Goal: Transaction & Acquisition: Purchase product/service

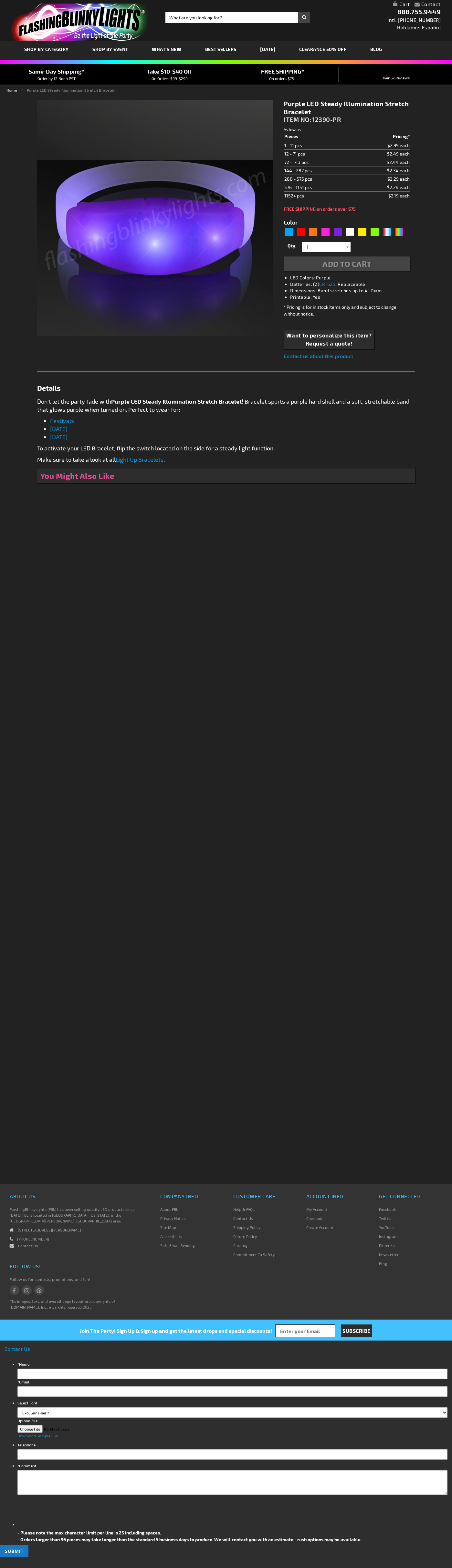
type input "5640"
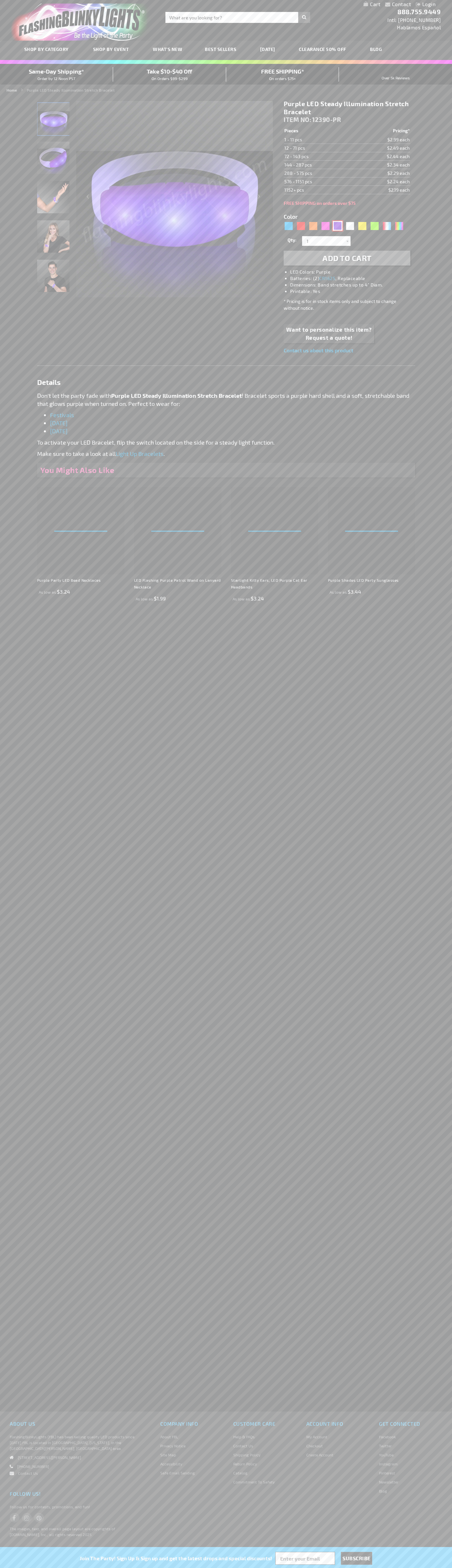
click at [337, 226] on div "Purple" at bounding box center [337, 226] width 10 height 10
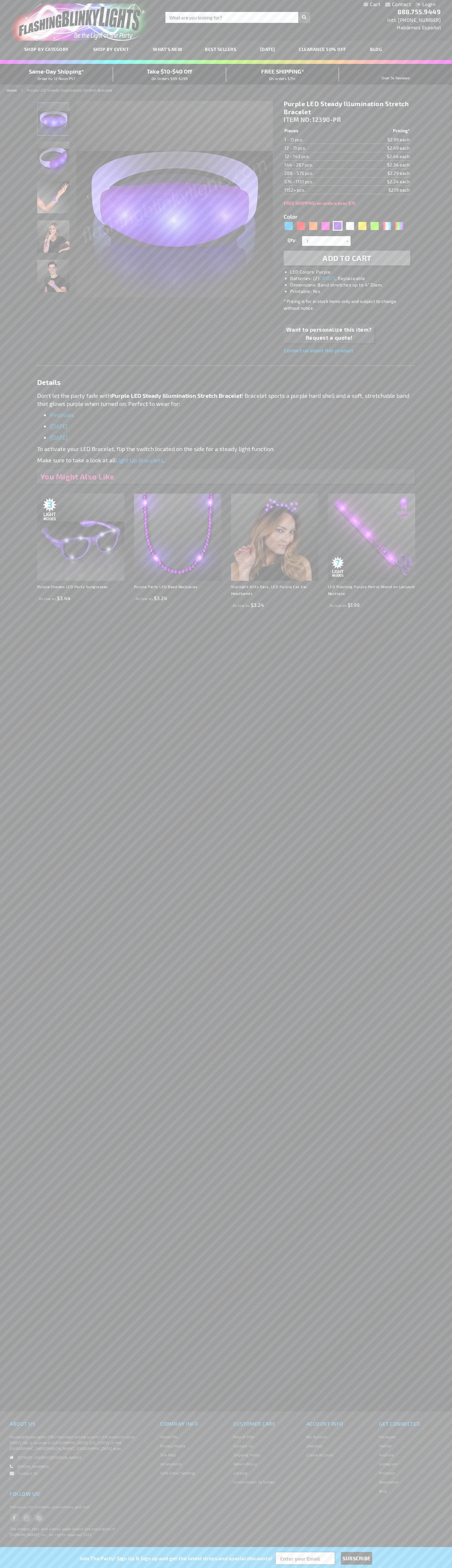
click at [347, 258] on span "Add to Cart" at bounding box center [347, 257] width 49 height 9
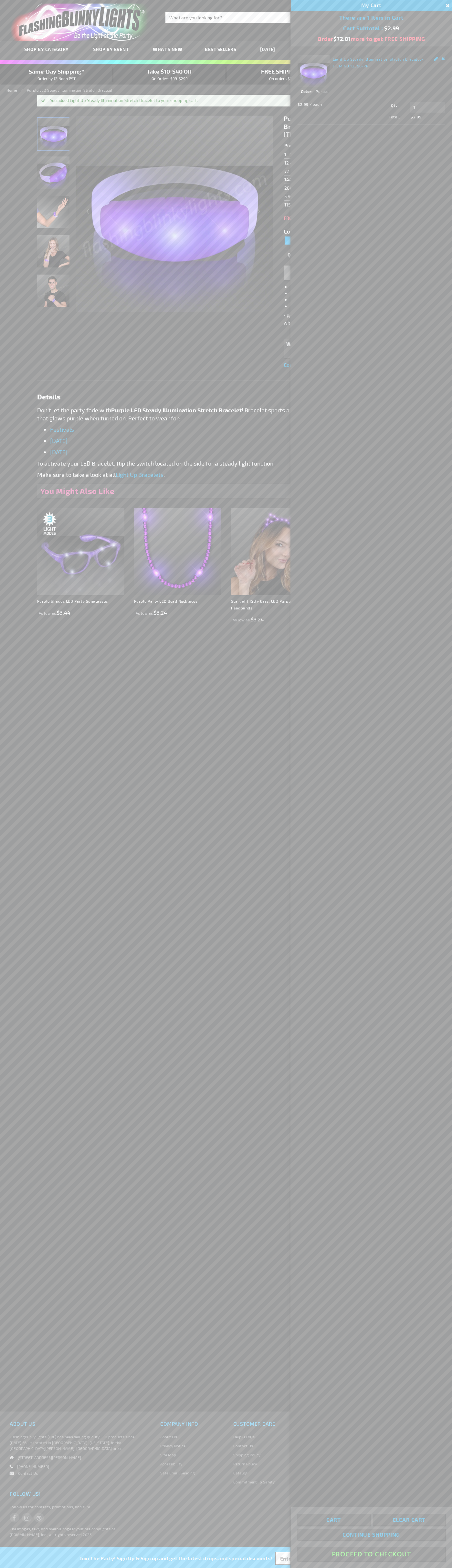
click at [371, 1554] on button "Proceed To Checkout" at bounding box center [371, 1554] width 148 height 15
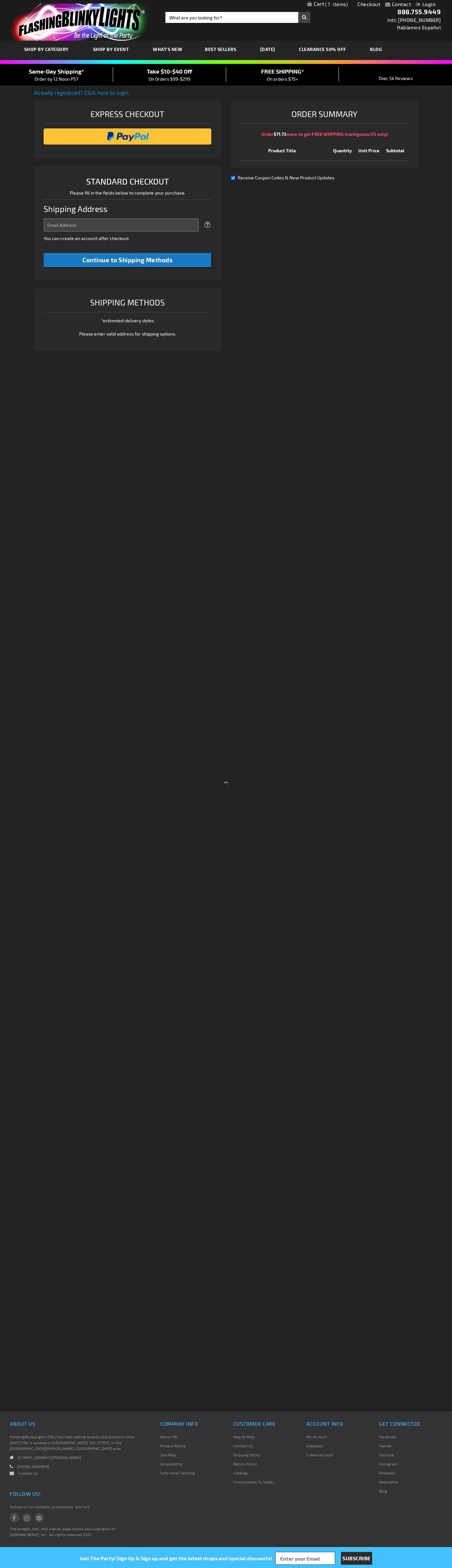
select select "US"
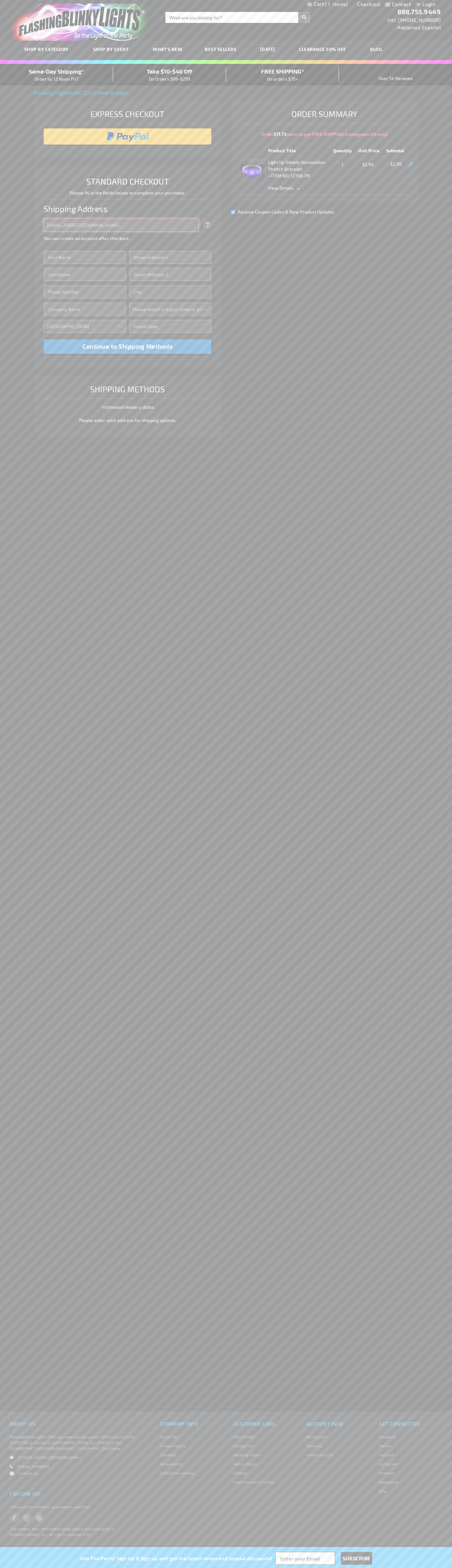
type input "[EMAIL_ADDRESS][DOMAIN_NAME]"
type input "[PERSON_NAME]"
type input "[STREET_ADDRESS][GEOGRAPHIC_DATA][PERSON_NAME]"
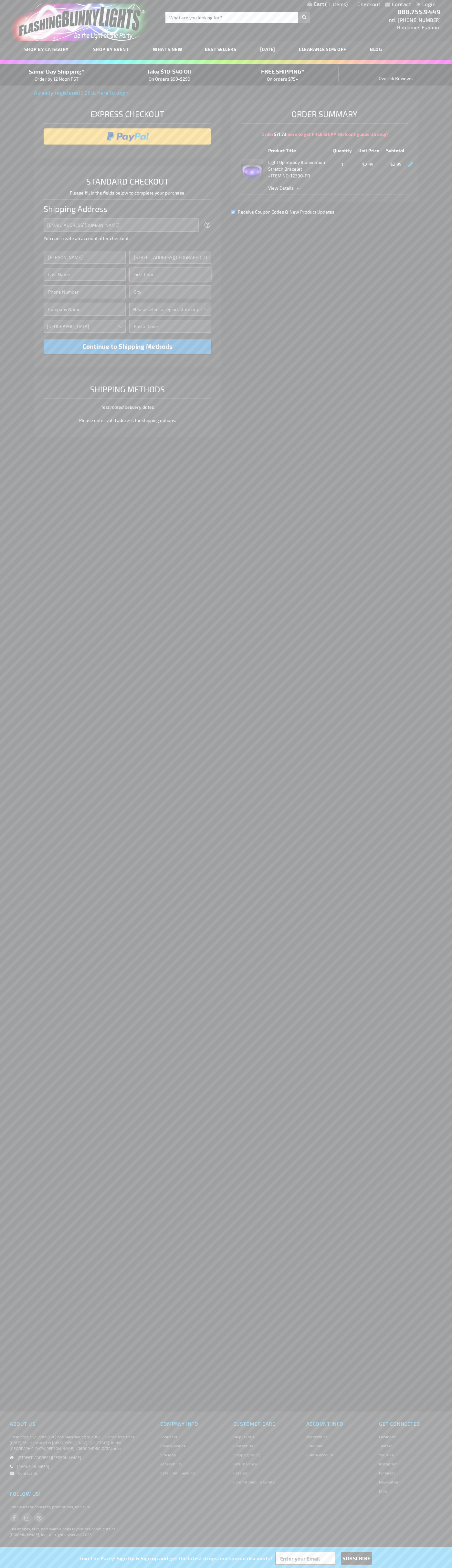
type input "First floor"
type input "[PERSON_NAME][GEOGRAPHIC_DATA]"
select select "33"
type input "48104"
type input "[PERSON_NAME]"
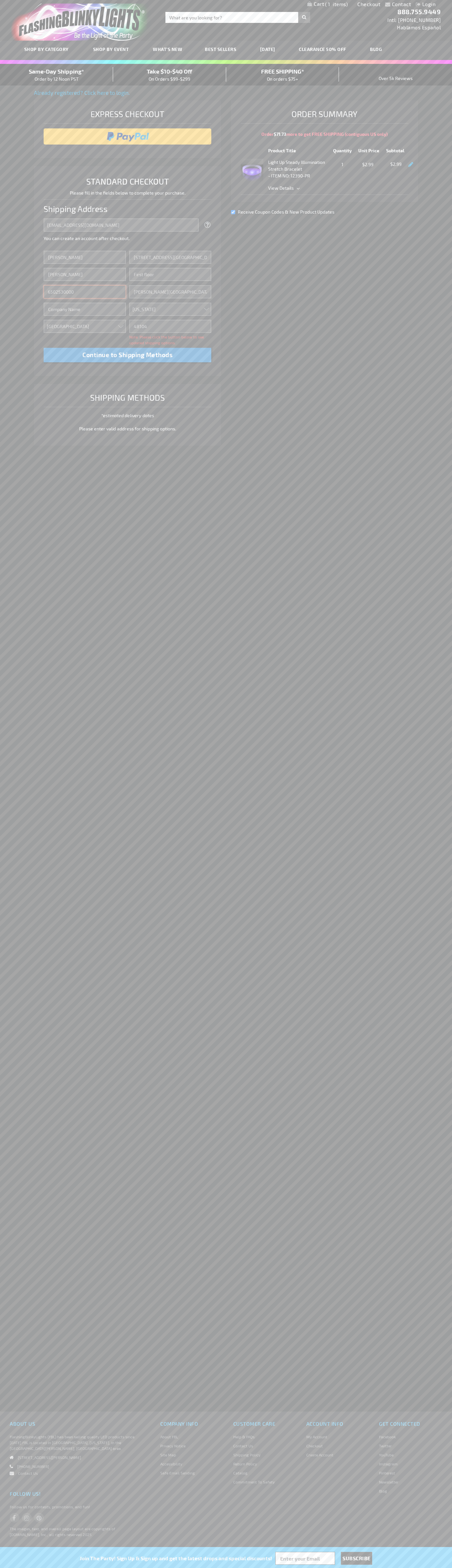
type input "6502530000"
type input "[PERSON_NAME]"
click at [57, 75] on div "Same-Day Shipping* Order by 12 Noon PST" at bounding box center [57, 74] width 113 height 15
click at [127, 136] on input "image" at bounding box center [127, 136] width 161 height 13
